Goal: Task Accomplishment & Management: Manage account settings

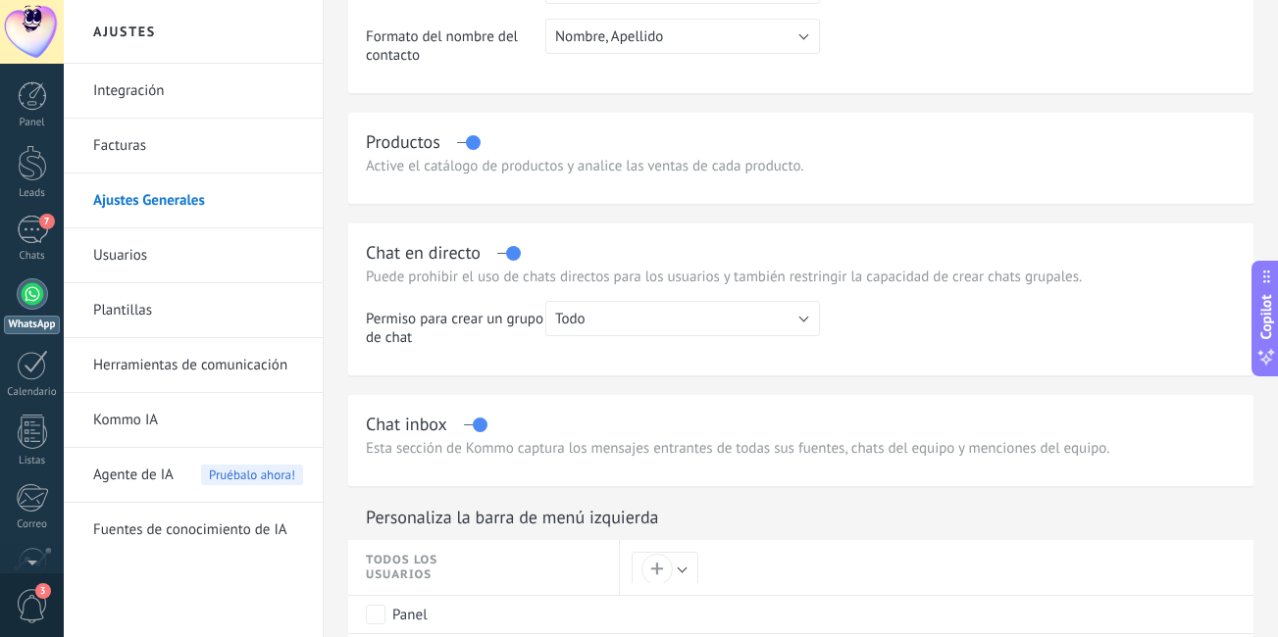
scroll to position [588, 0]
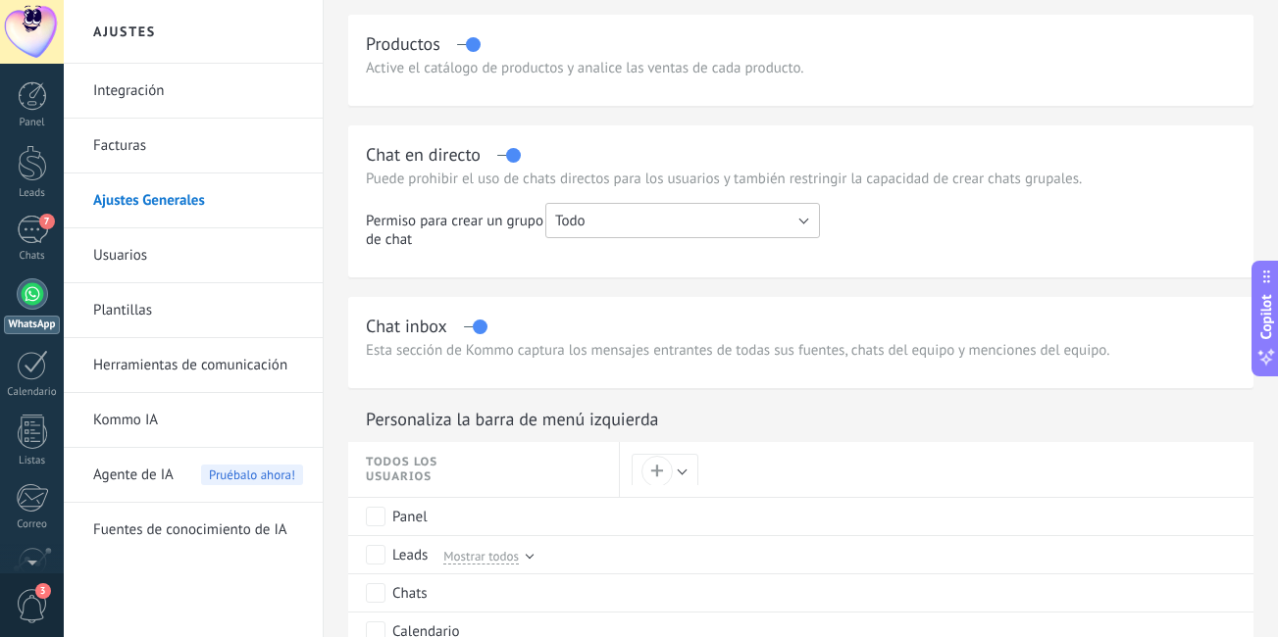
click at [804, 231] on button "Todo" at bounding box center [682, 220] width 275 height 35
drag, startPoint x: 757, startPoint y: 213, endPoint x: 440, endPoint y: 291, distance: 326.4
click at [757, 213] on span "Todo" at bounding box center [674, 221] width 280 height 19
click at [386, 318] on div "Chat inbox" at bounding box center [406, 326] width 81 height 23
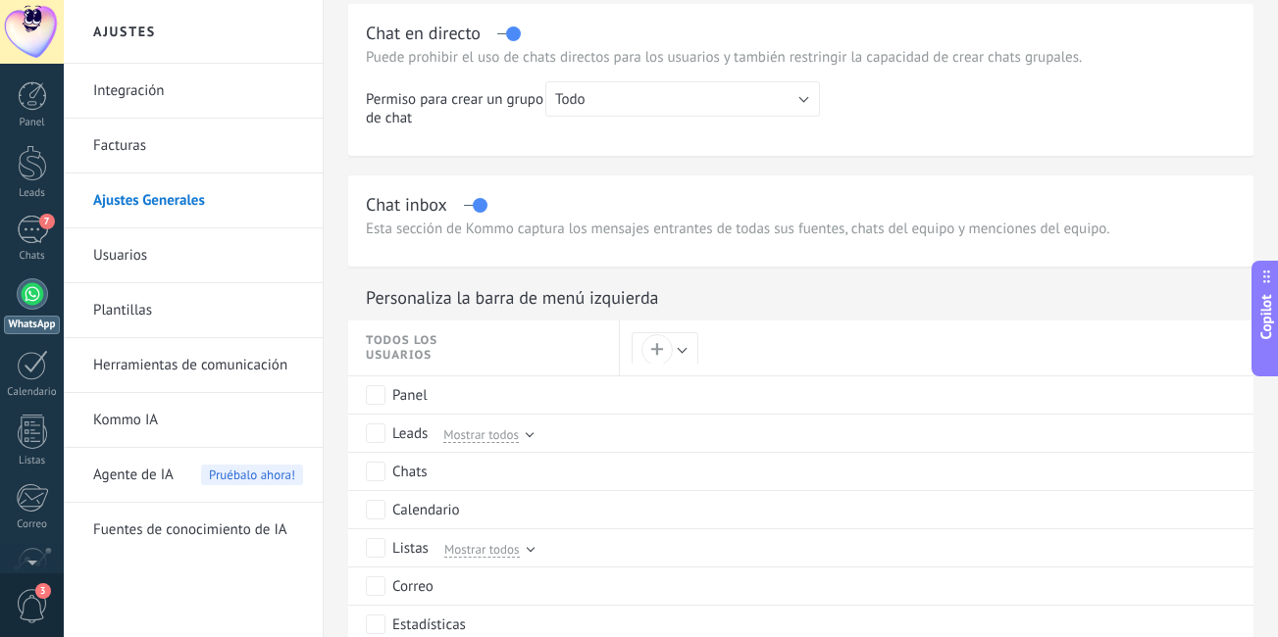
scroll to position [883, 0]
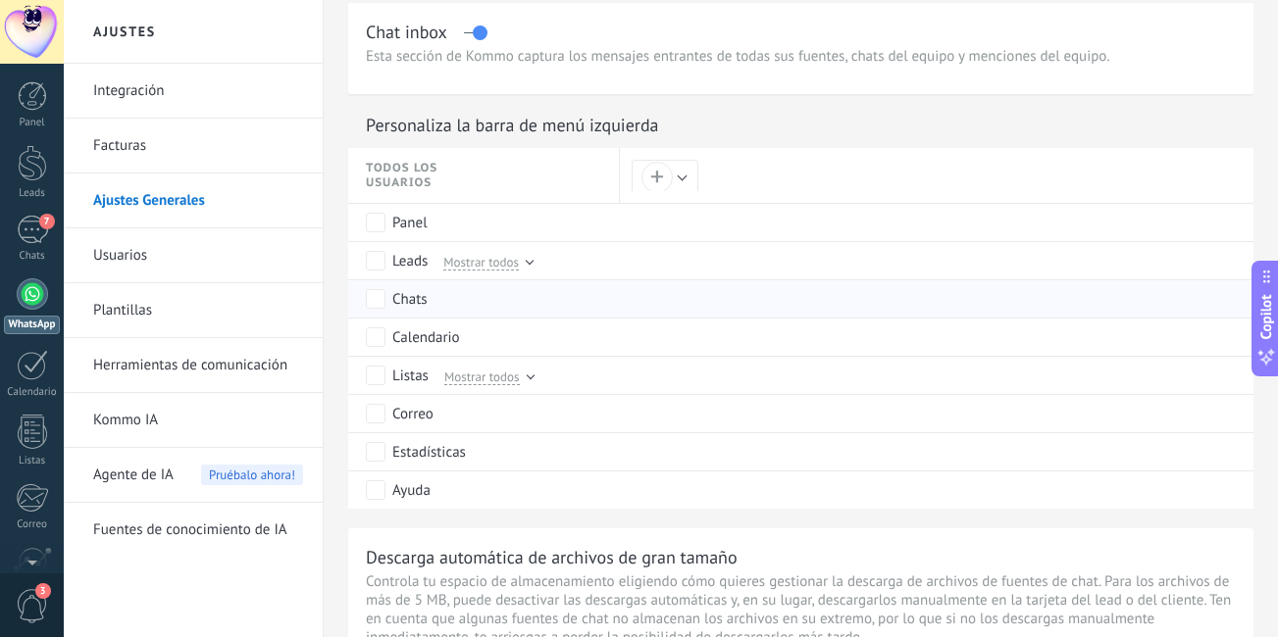
click at [518, 280] on div "Chats" at bounding box center [488, 298] width 244 height 37
click at [144, 302] on link "Plantillas" at bounding box center [198, 310] width 210 height 55
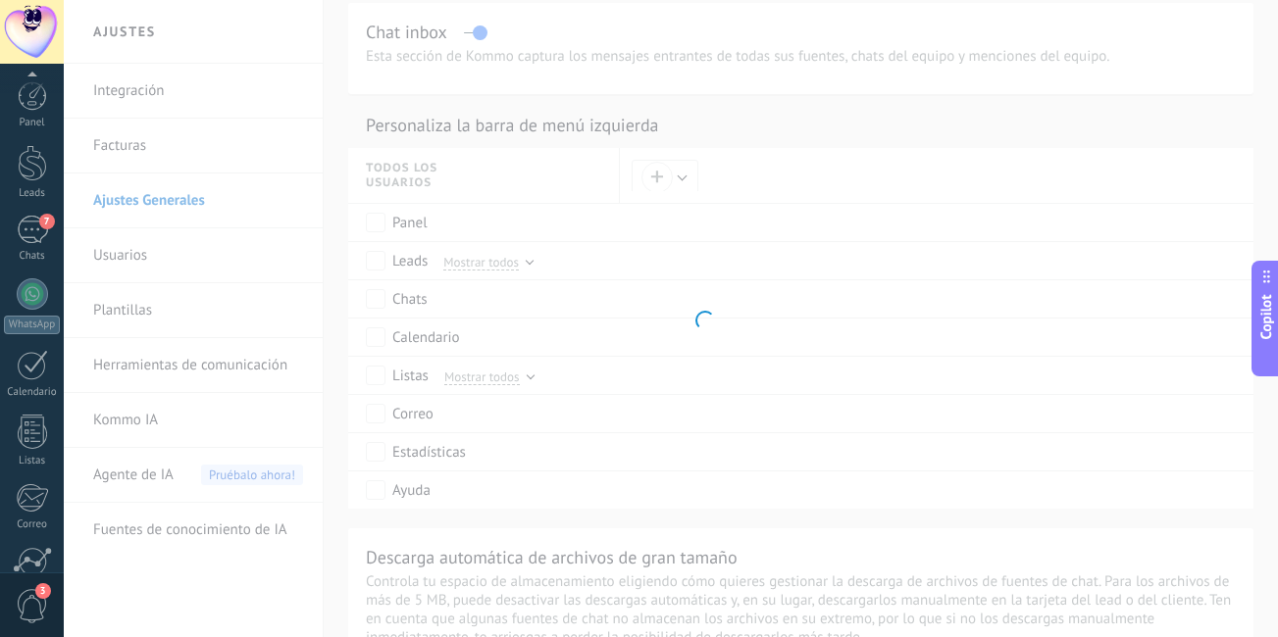
scroll to position [178, 0]
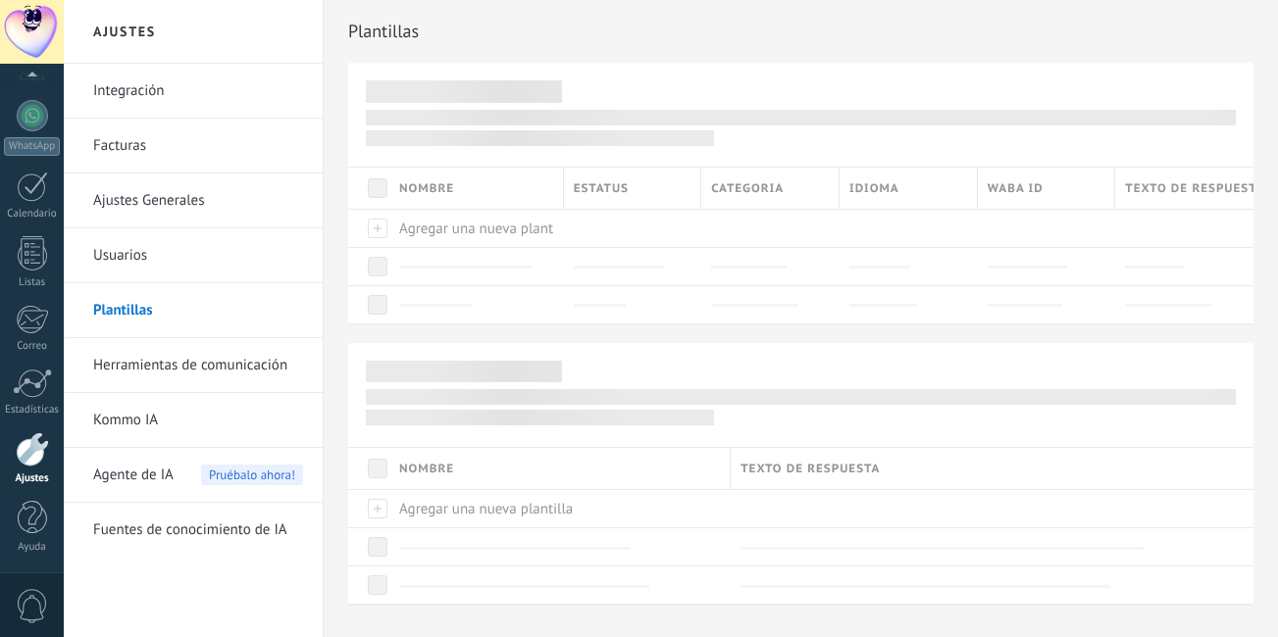
scroll to position [48, 0]
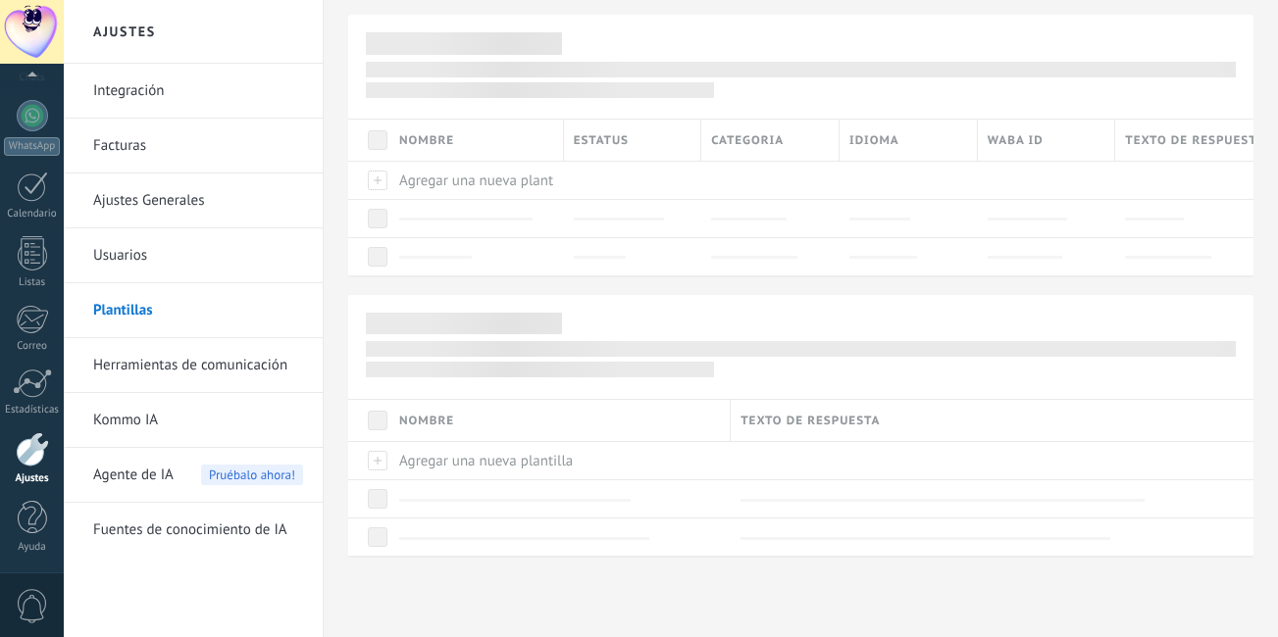
click at [39, 451] on div at bounding box center [32, 450] width 33 height 34
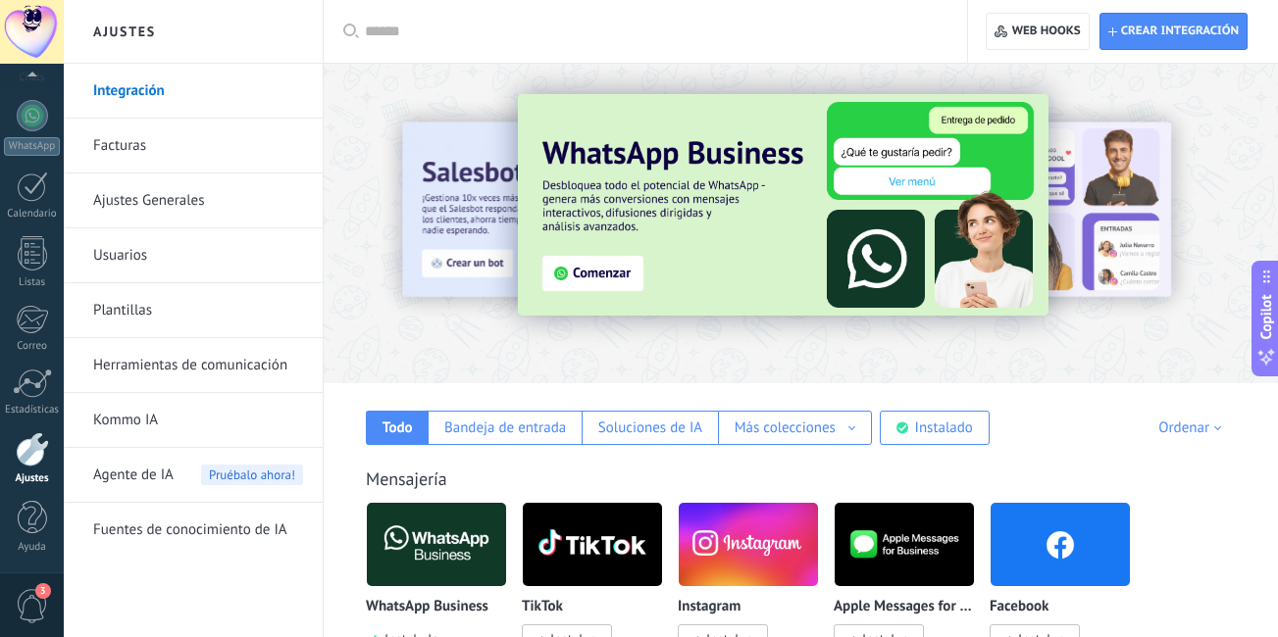
click at [603, 261] on img at bounding box center [783, 205] width 531 height 222
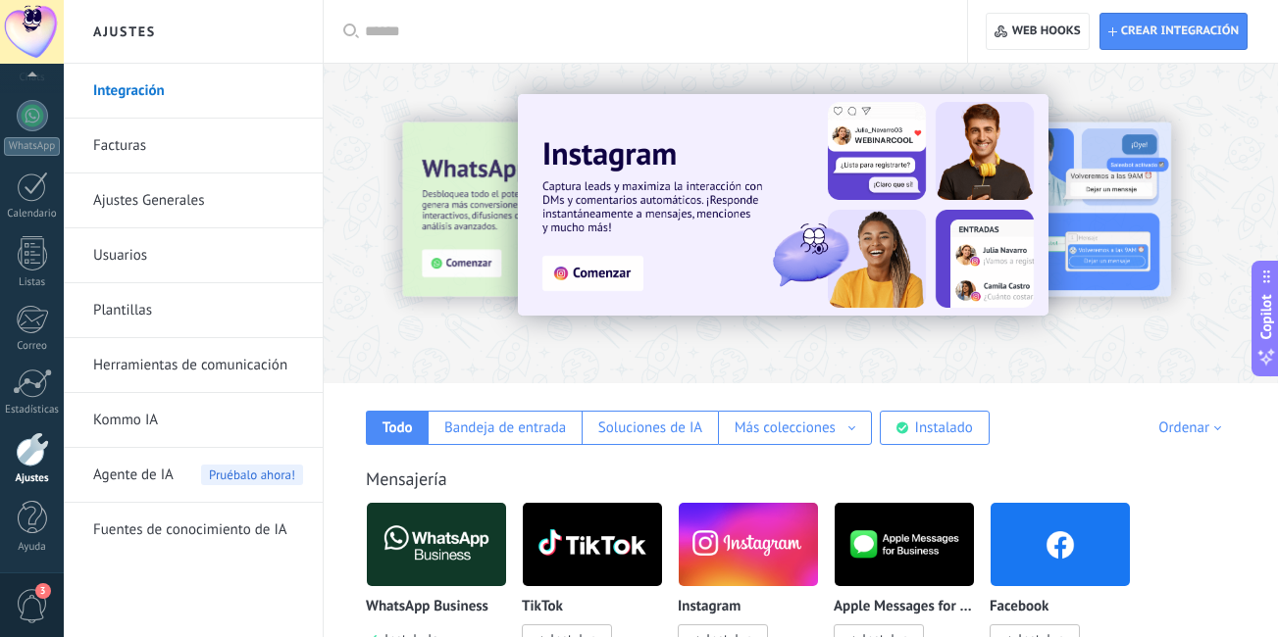
scroll to position [98, 0]
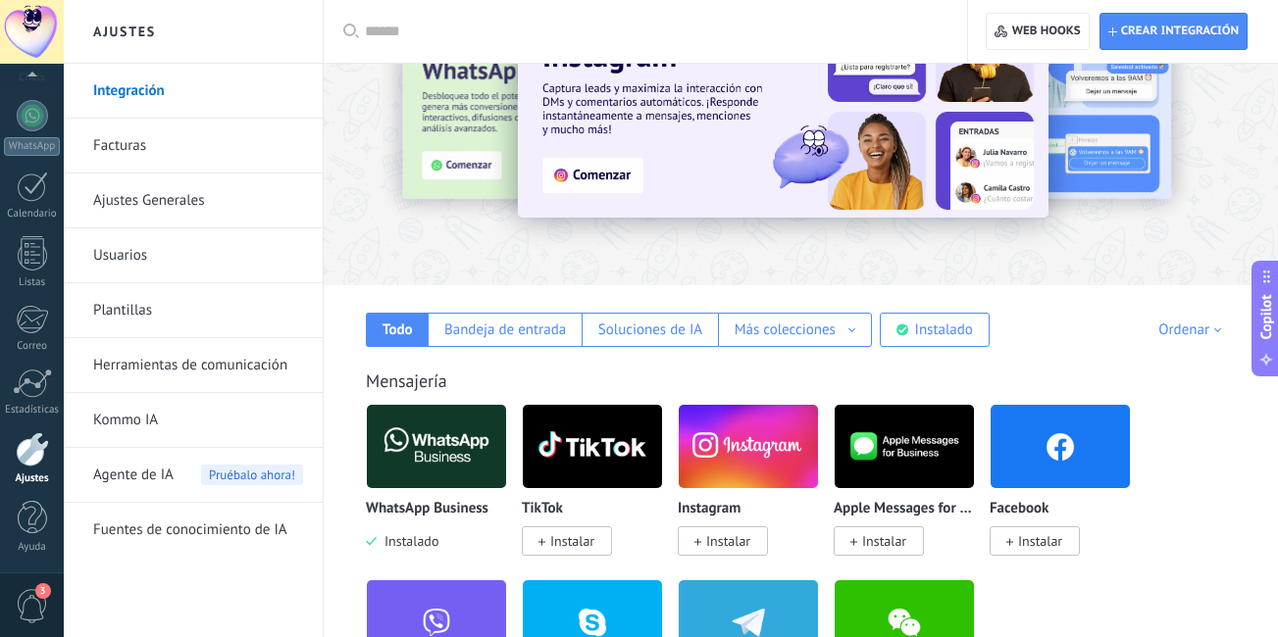
click at [437, 453] on img at bounding box center [436, 446] width 139 height 95
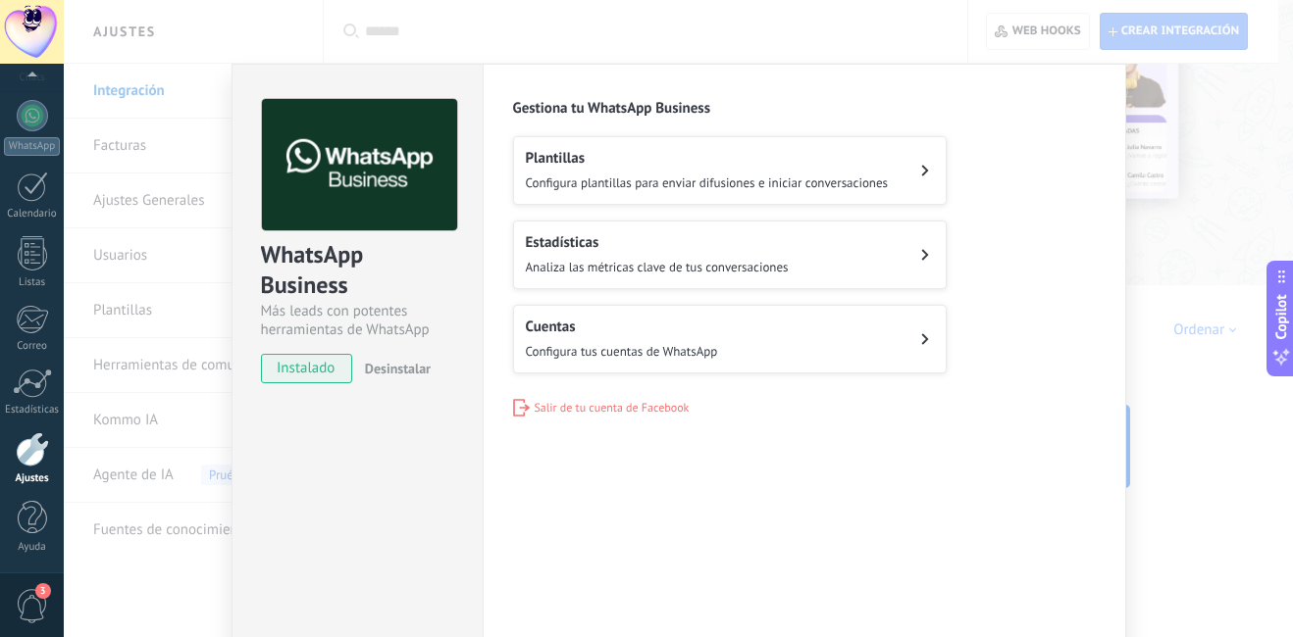
click at [919, 328] on button "Cuentas Configura tus cuentas de WhatsApp" at bounding box center [729, 339] width 433 height 69
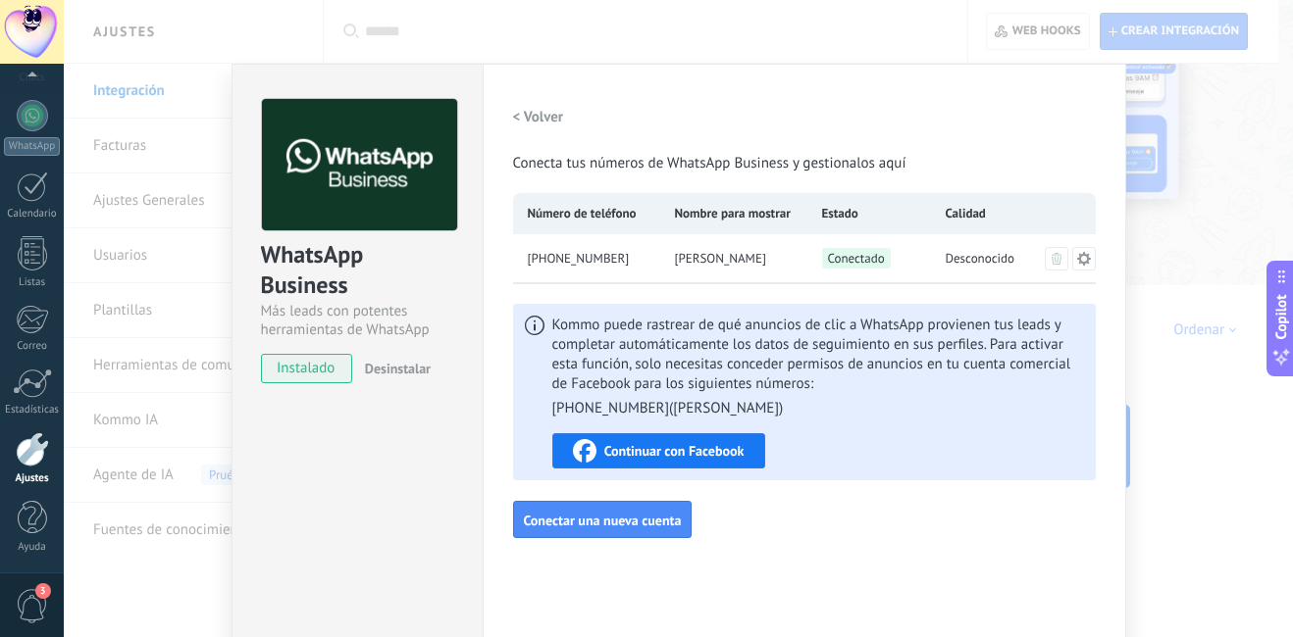
click at [625, 449] on span "Continuar con Facebook" at bounding box center [674, 451] width 140 height 14
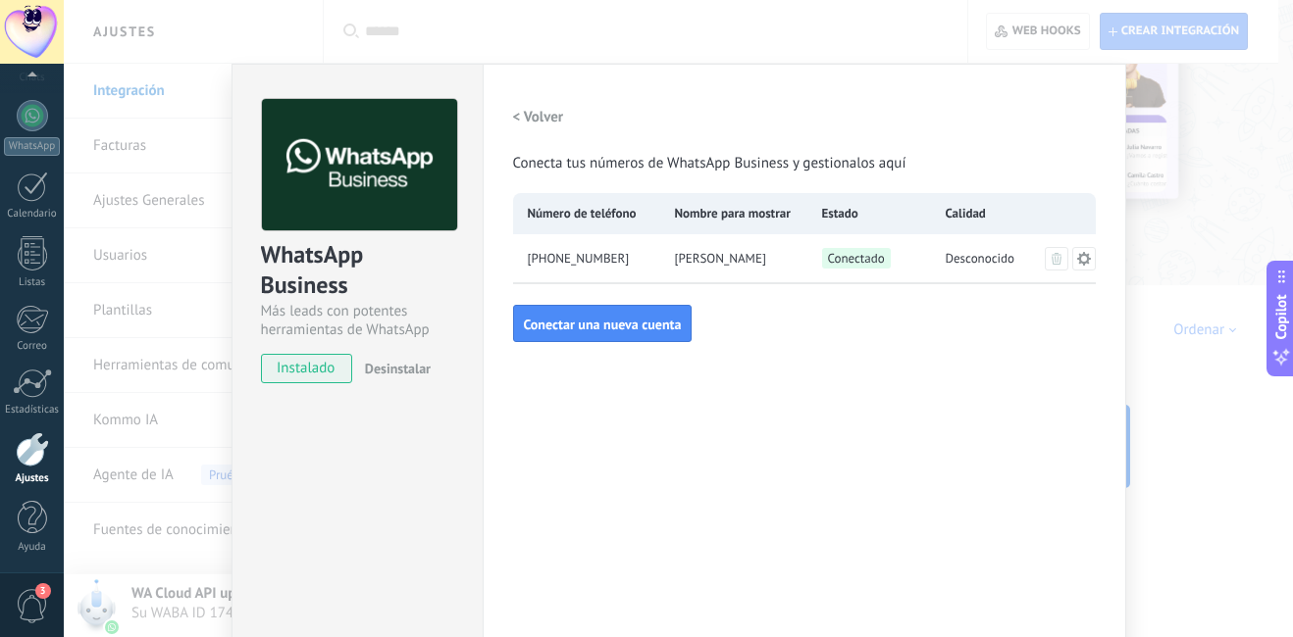
click at [420, 366] on span "Desinstalar" at bounding box center [398, 369] width 66 height 18
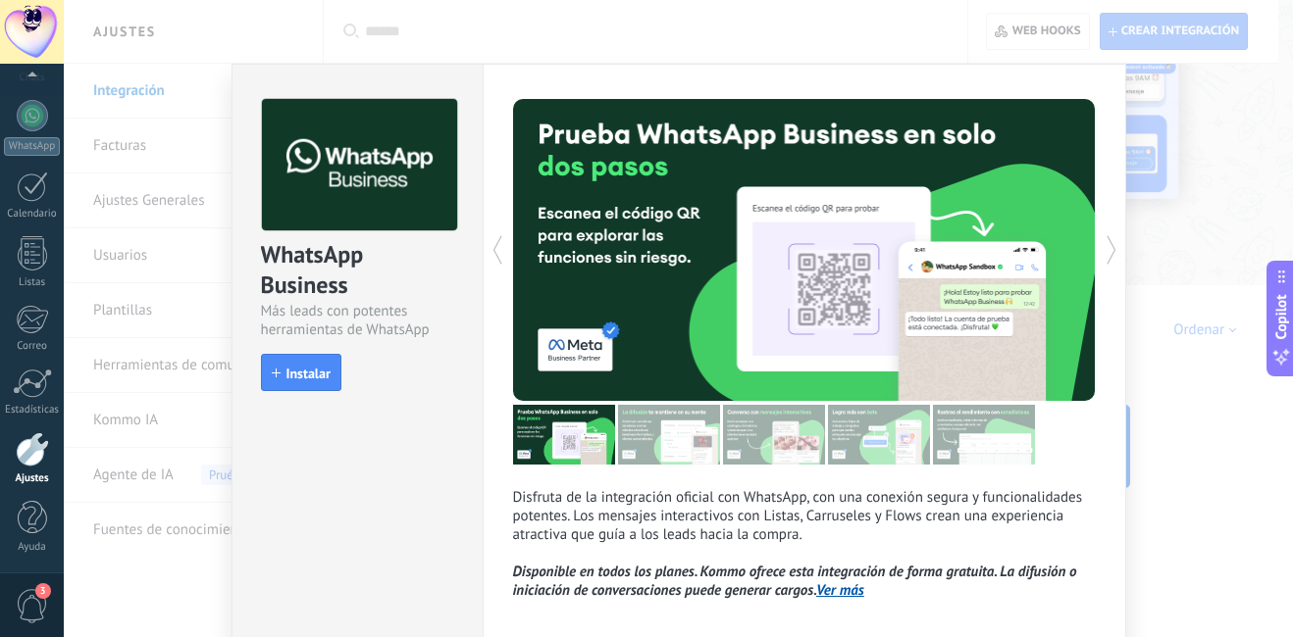
click at [1223, 231] on div "WhatsApp Business Más leads con potentes herramientas de WhatsApp install Insta…" at bounding box center [678, 318] width 1229 height 637
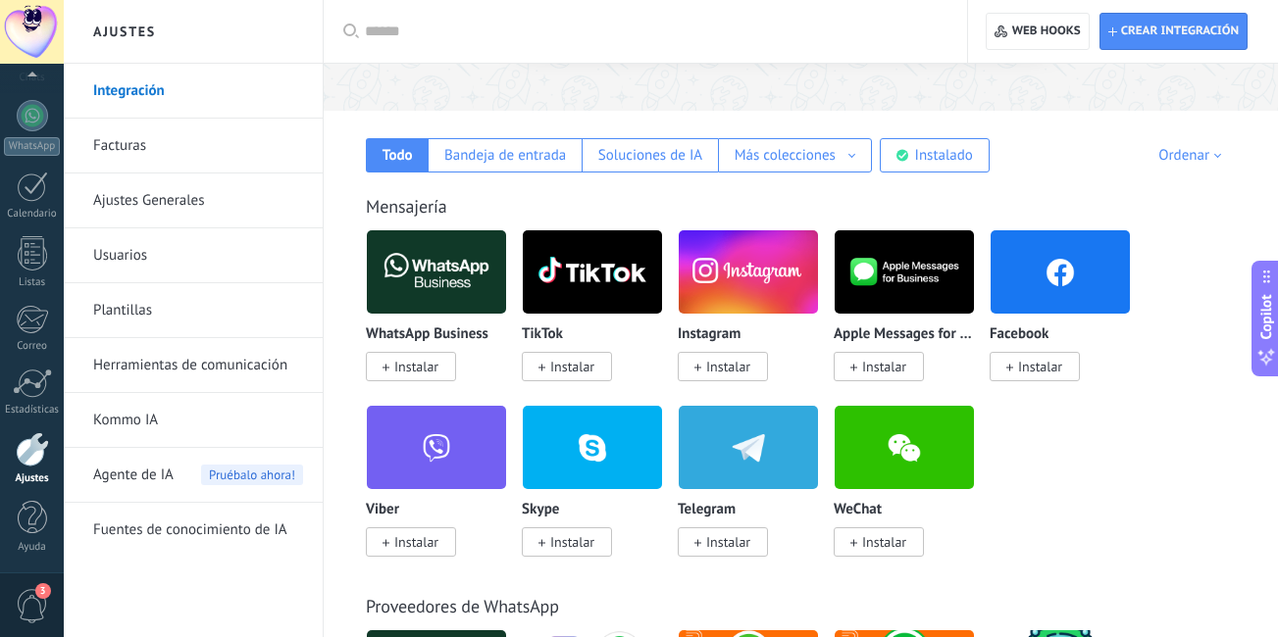
scroll to position [294, 0]
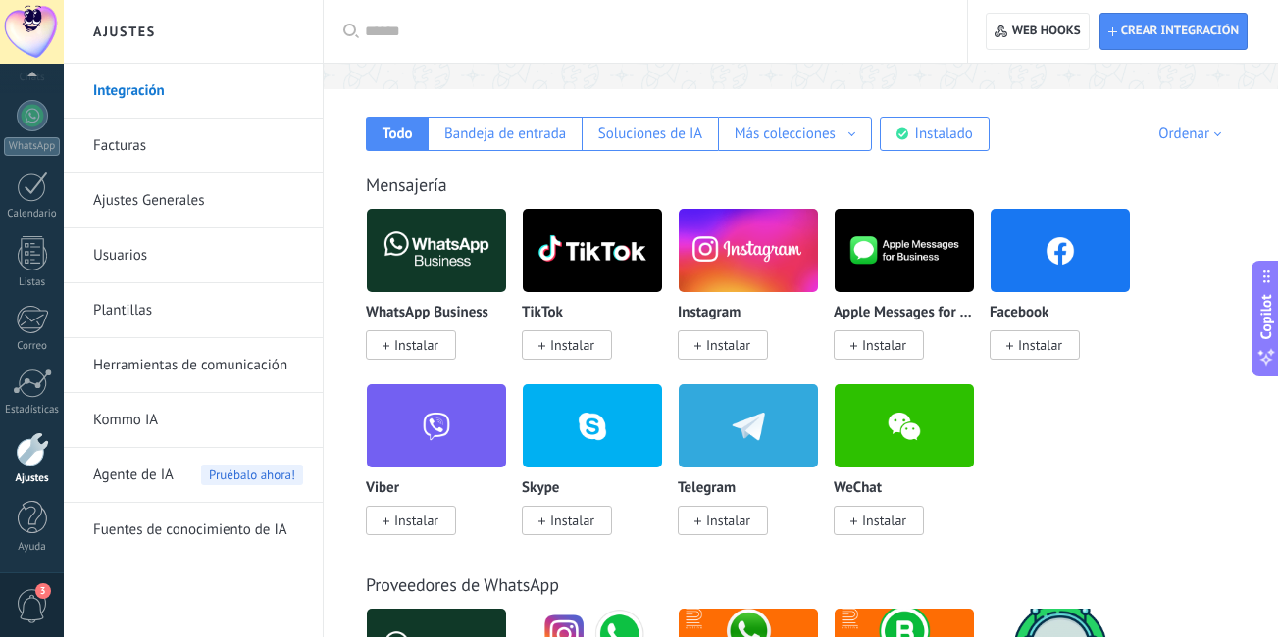
click at [1053, 257] on img at bounding box center [1060, 250] width 139 height 95
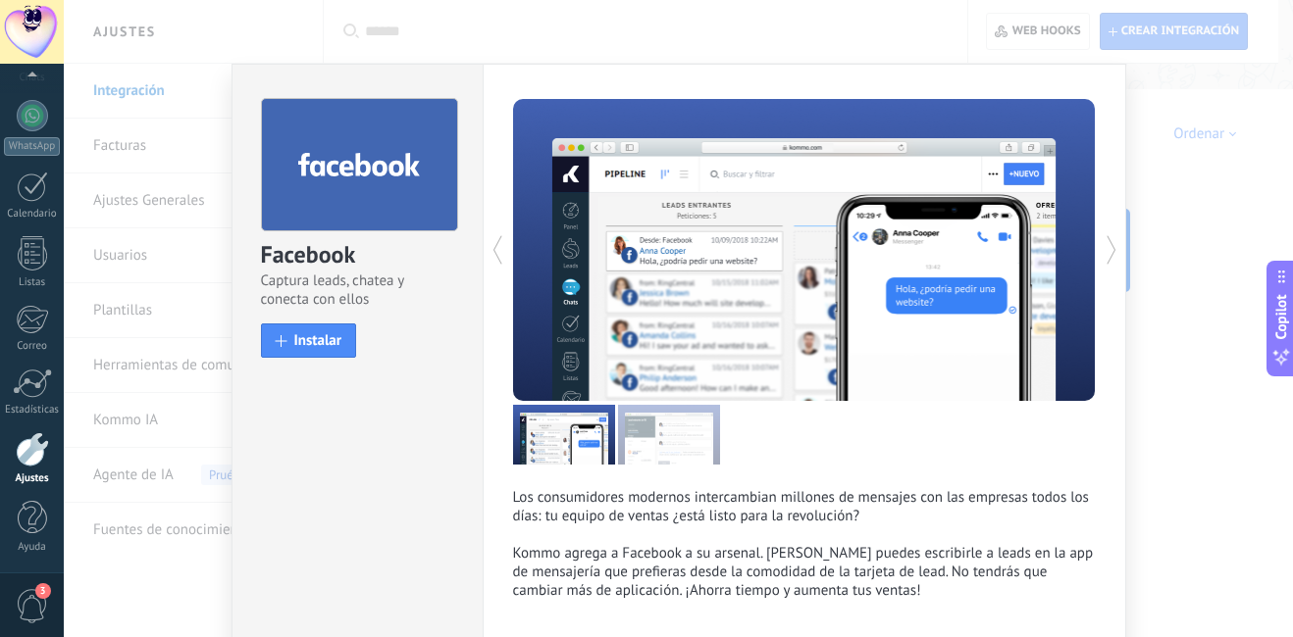
click at [166, 113] on div "Facebook Captura leads, chatea y conecta con ellos install Instalar Los consumi…" at bounding box center [678, 318] width 1229 height 637
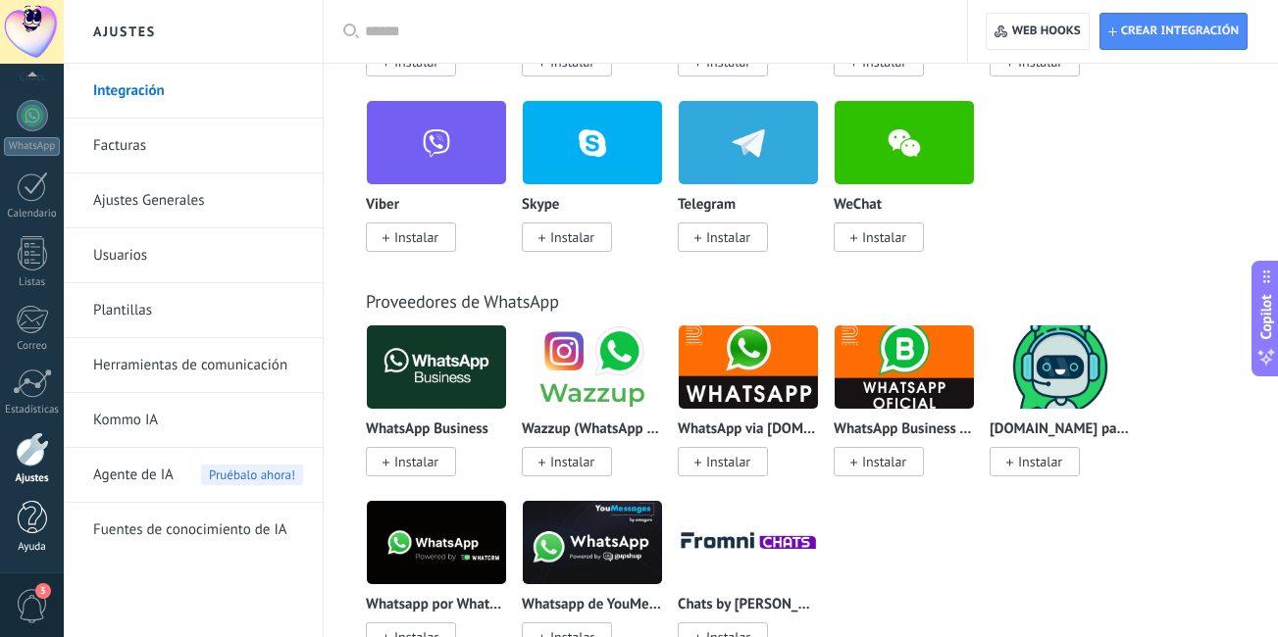
scroll to position [687, 0]
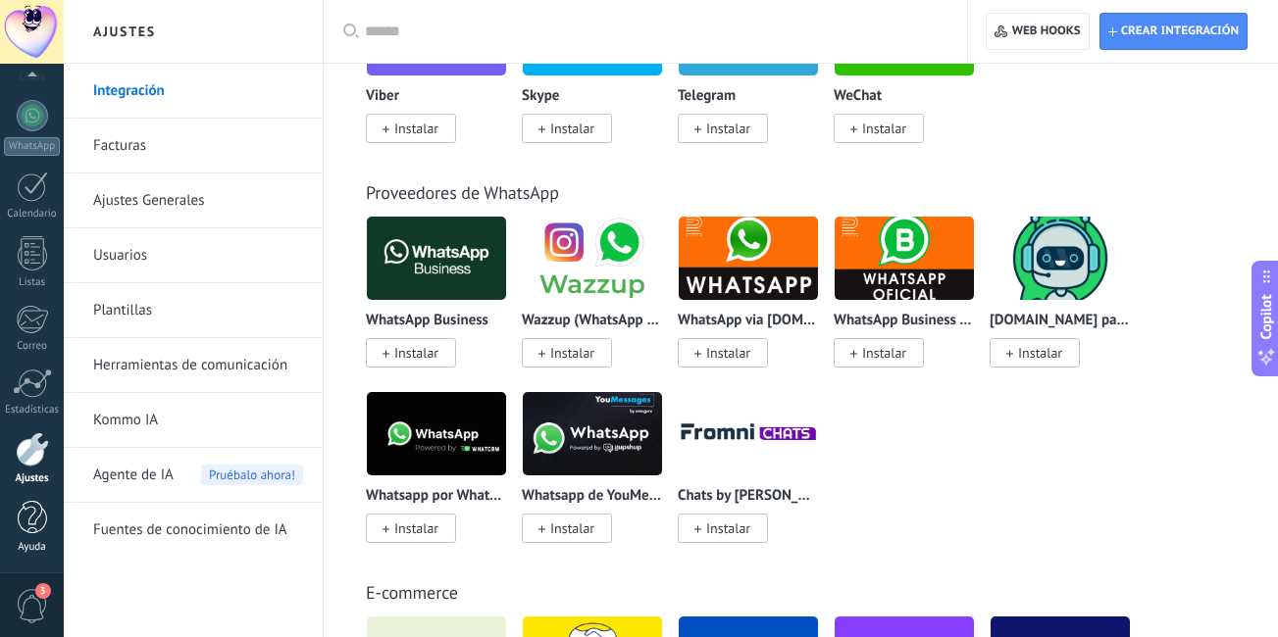
click at [40, 511] on div at bounding box center [32, 518] width 29 height 34
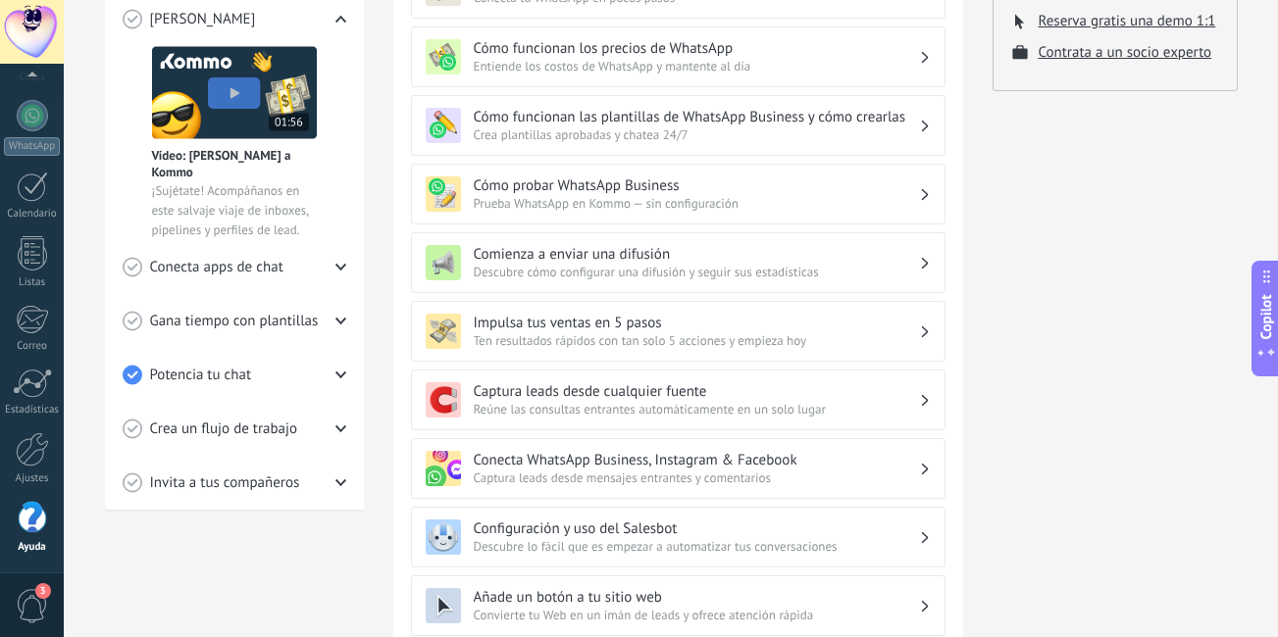
scroll to position [392, 0]
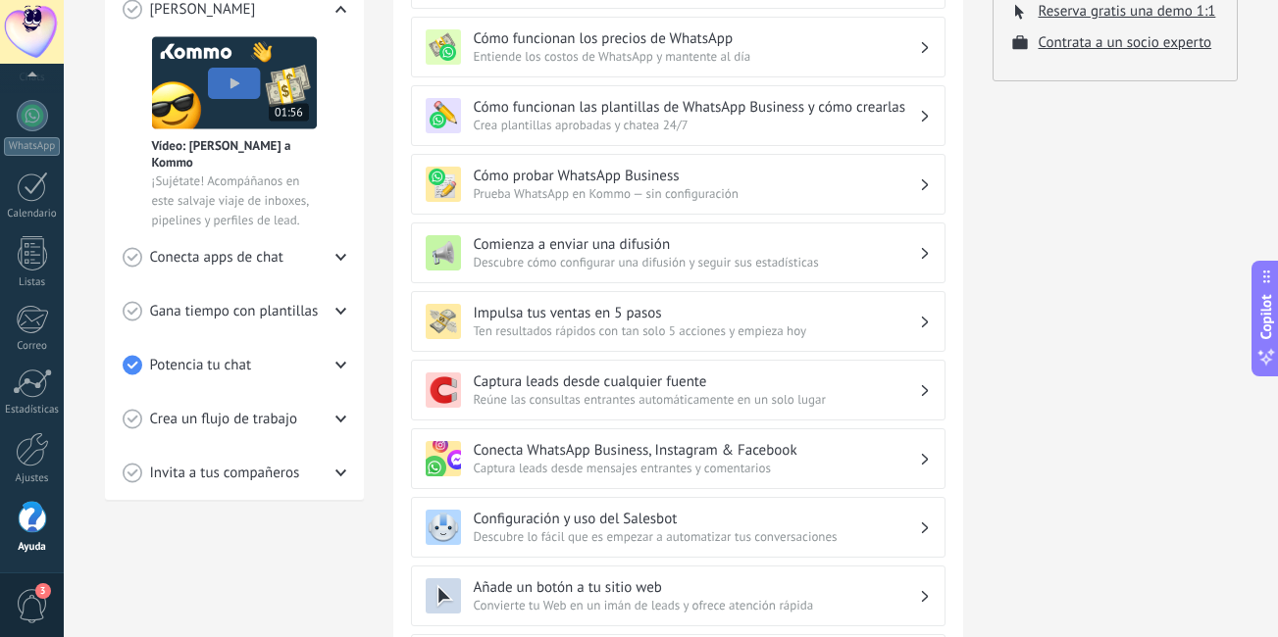
click at [331, 253] on div "Conecta apps de chat" at bounding box center [235, 257] width 224 height 54
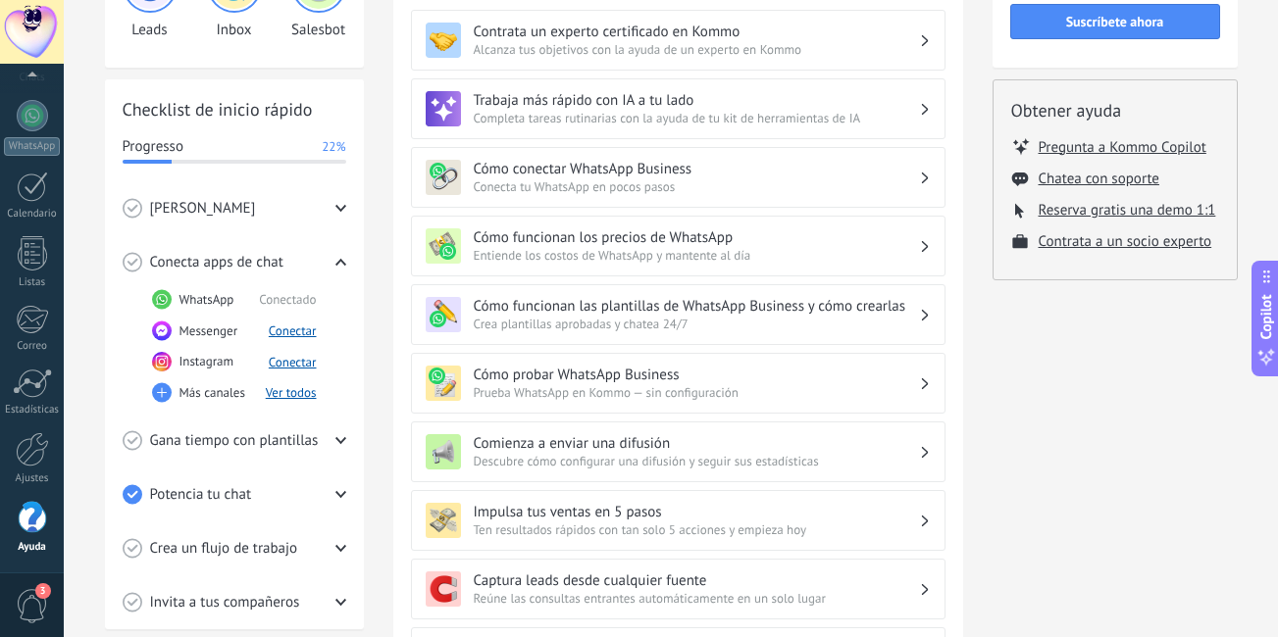
scroll to position [190, 0]
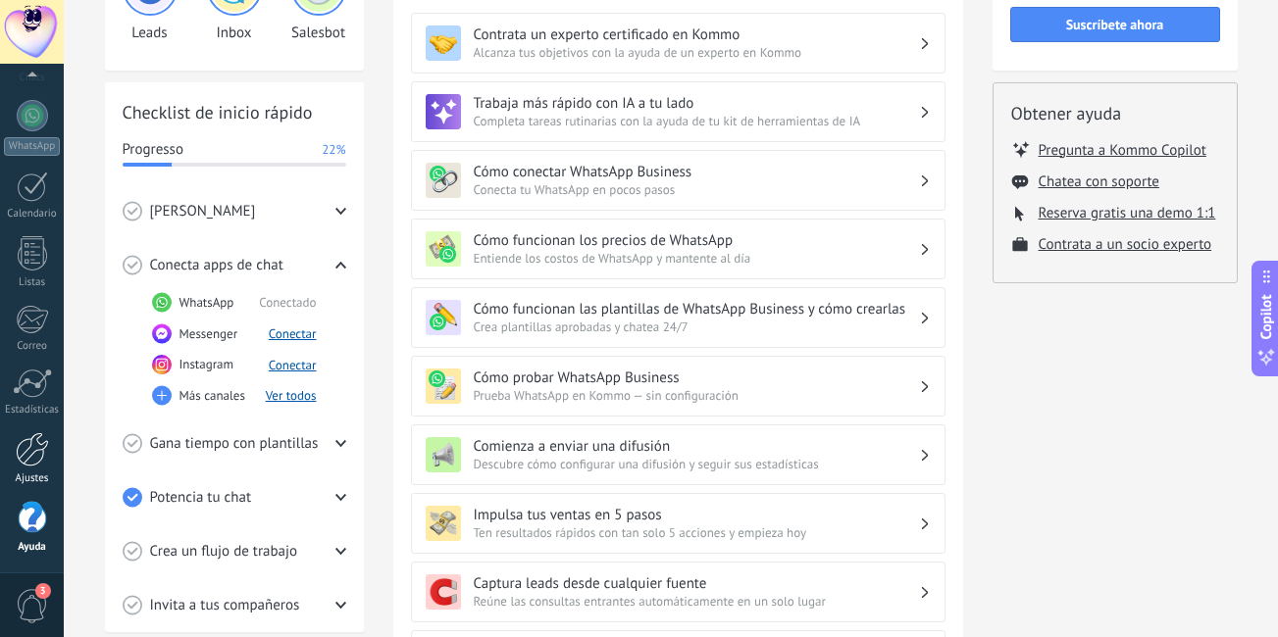
click at [32, 450] on div at bounding box center [32, 450] width 33 height 34
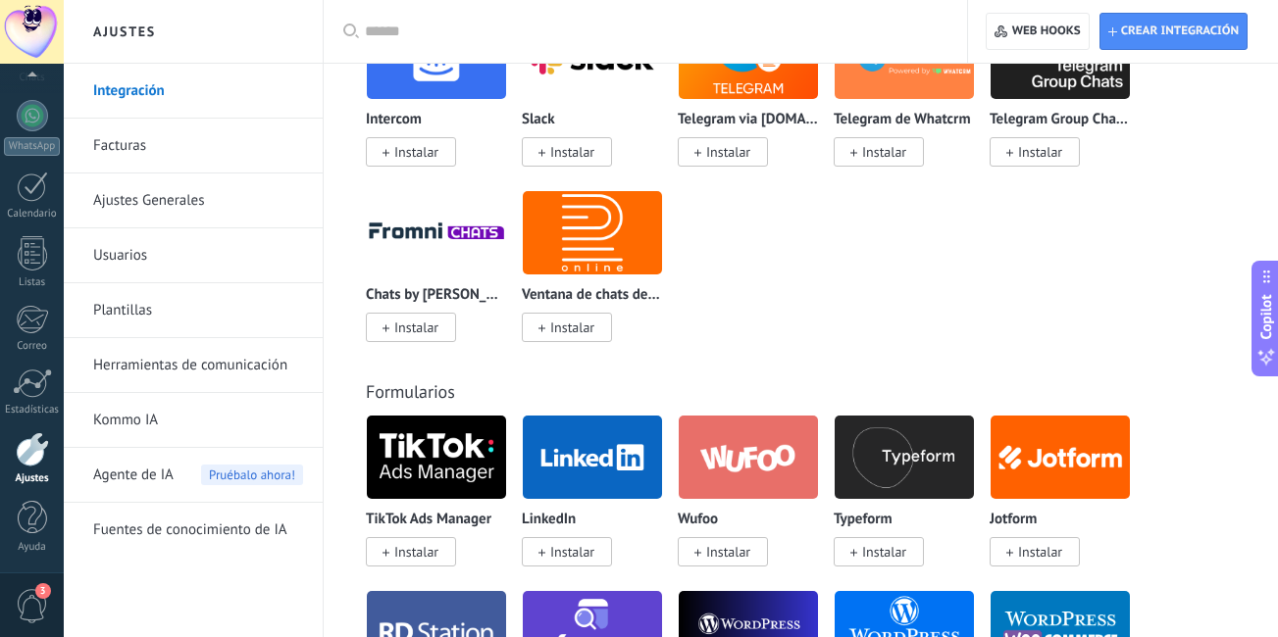
scroll to position [1765, 0]
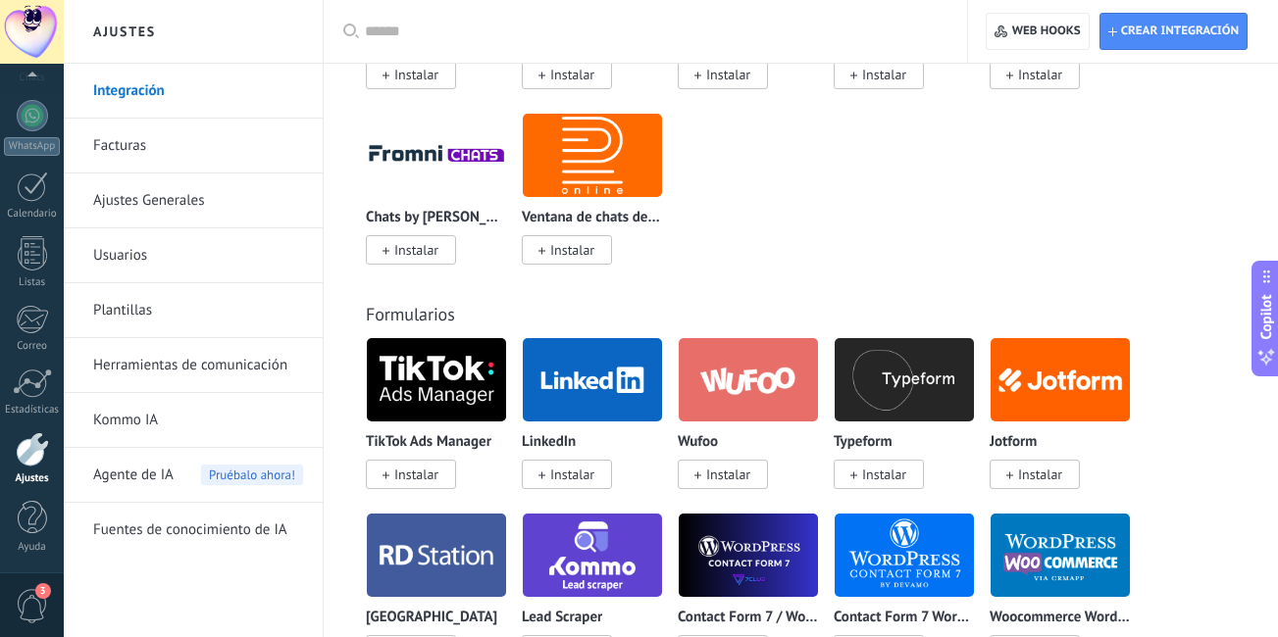
click at [204, 417] on link "Kommo IA" at bounding box center [198, 420] width 210 height 55
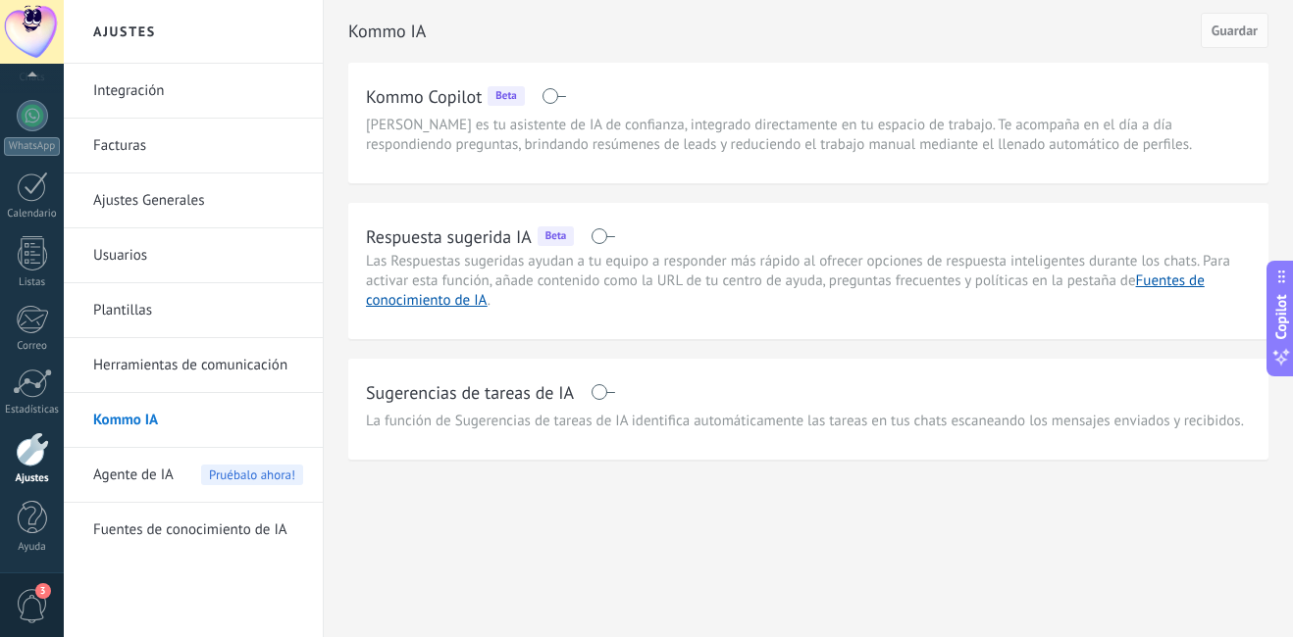
click at [244, 199] on link "Ajustes Generales" at bounding box center [198, 201] width 210 height 55
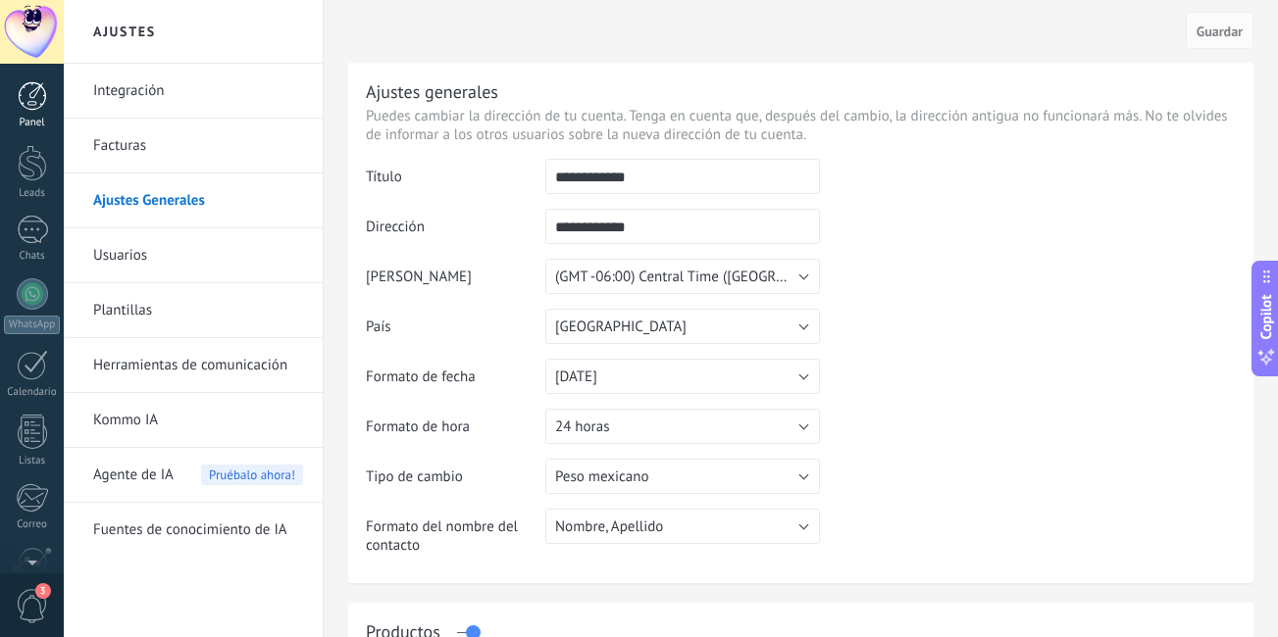
click at [29, 105] on div at bounding box center [32, 95] width 29 height 29
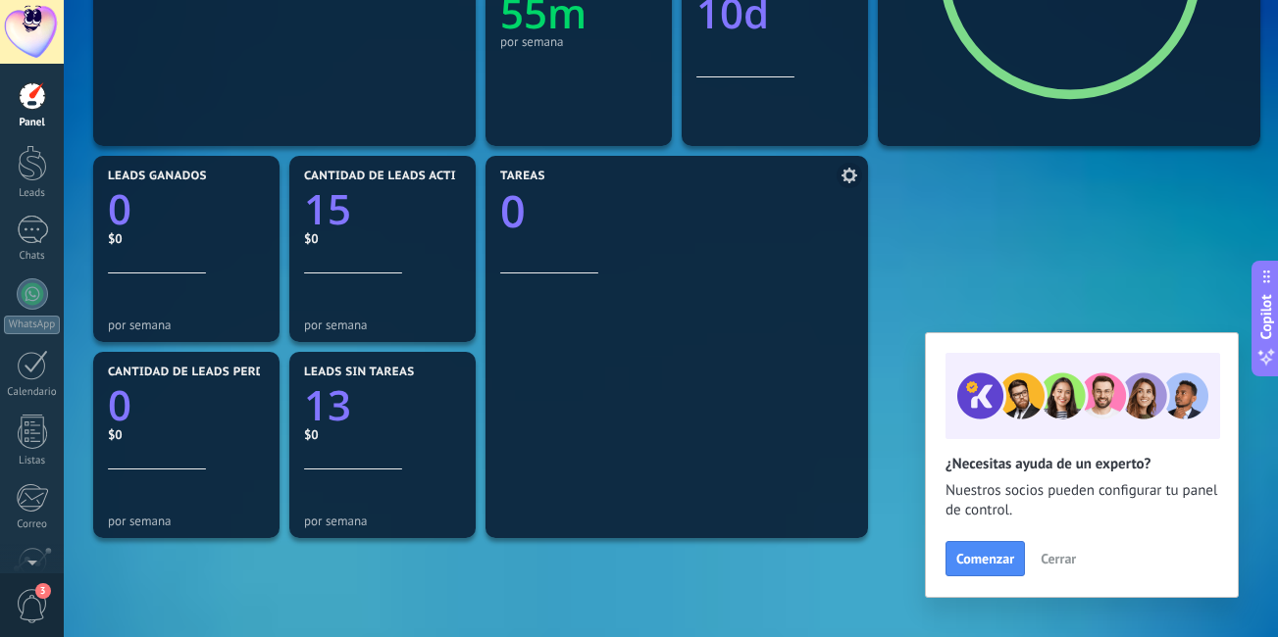
scroll to position [652, 0]
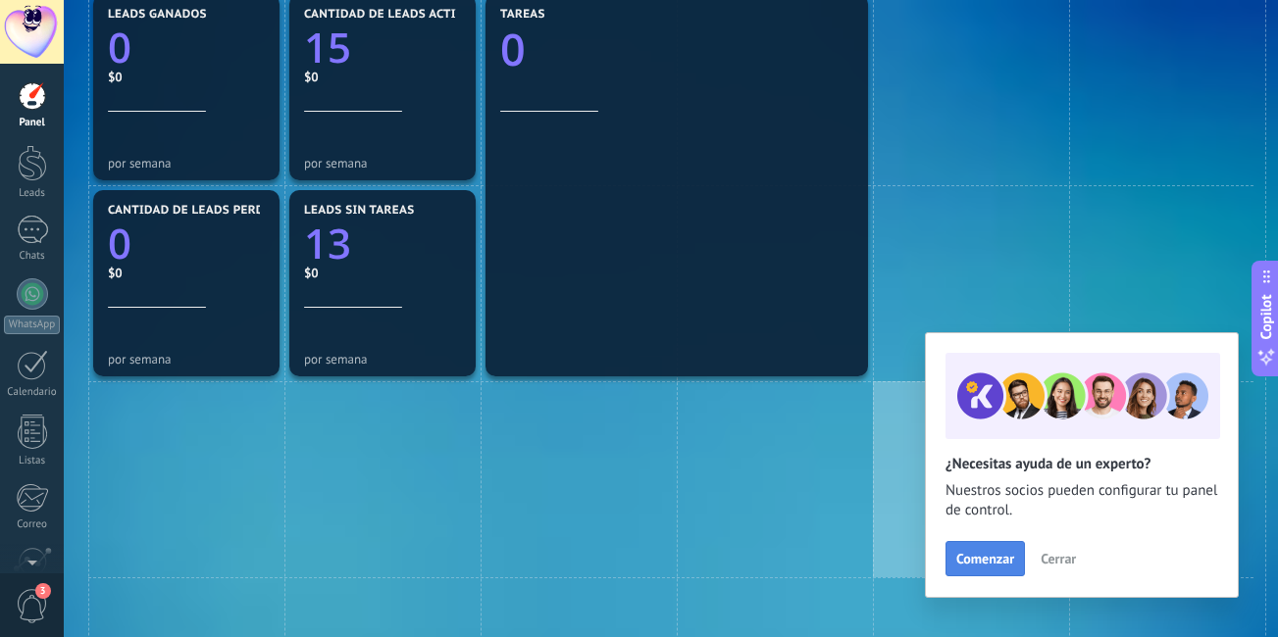
click at [967, 547] on button "Comenzar" at bounding box center [984, 558] width 79 height 35
